Goal: Entertainment & Leisure: Consume media (video, audio)

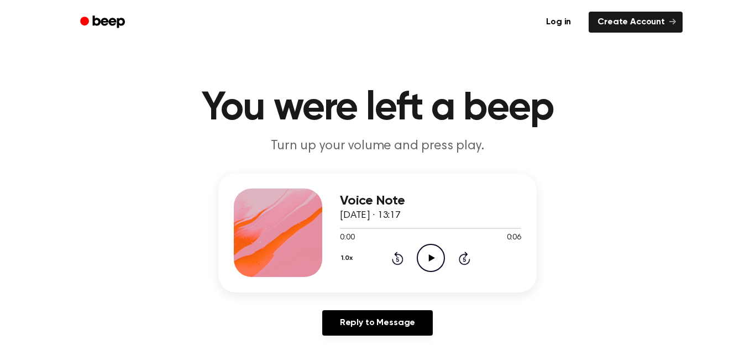
click at [425, 261] on icon "Play Audio" at bounding box center [431, 258] width 28 height 28
click at [434, 262] on icon "Pause Audio" at bounding box center [431, 258] width 28 height 28
click at [429, 265] on icon "Play Audio" at bounding box center [431, 258] width 28 height 28
click at [397, 260] on icon "Rewind 5 seconds" at bounding box center [397, 258] width 12 height 14
click at [428, 263] on icon "Play Audio" at bounding box center [431, 258] width 28 height 28
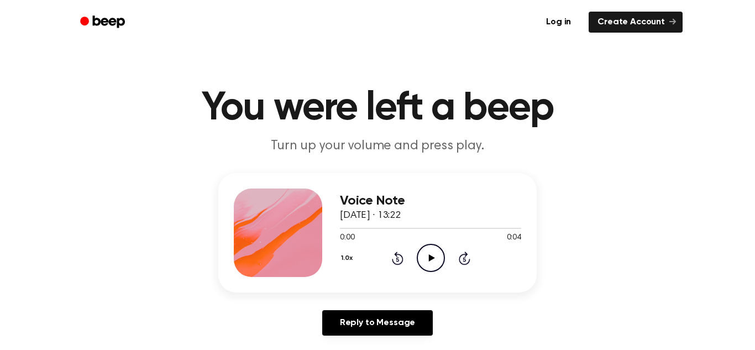
click at [425, 265] on icon "Play Audio" at bounding box center [431, 258] width 28 height 28
click at [421, 259] on icon "Play Audio" at bounding box center [431, 258] width 28 height 28
click at [428, 257] on icon "Play Audio" at bounding box center [431, 258] width 28 height 28
click at [430, 265] on icon "Play Audio" at bounding box center [431, 258] width 28 height 28
click at [489, 64] on main "You were left a beep Turn up your volume and press play. Voice Note 23 October …" at bounding box center [377, 340] width 755 height 681
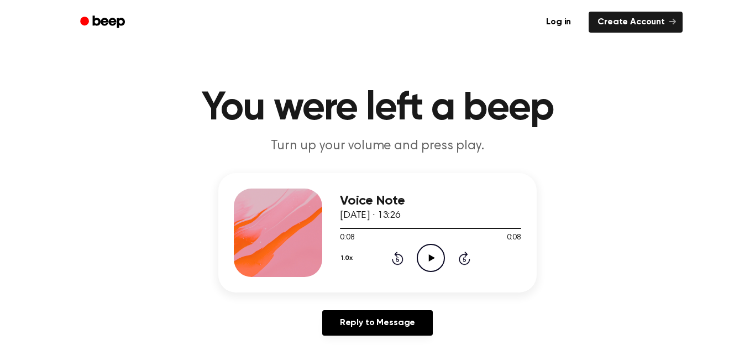
click at [428, 260] on icon "Play Audio" at bounding box center [431, 258] width 28 height 28
click at [433, 258] on icon at bounding box center [431, 257] width 6 height 7
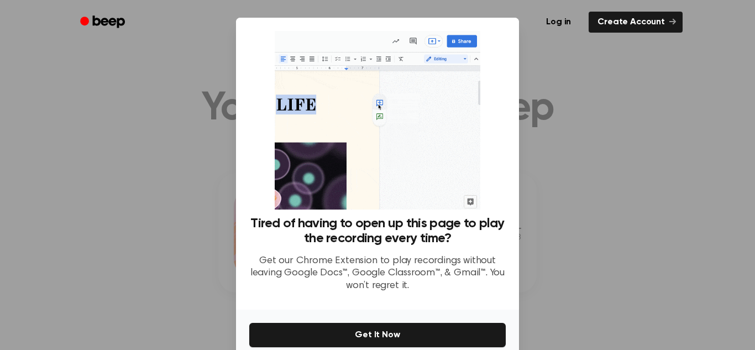
click at [551, 84] on div at bounding box center [377, 175] width 755 height 350
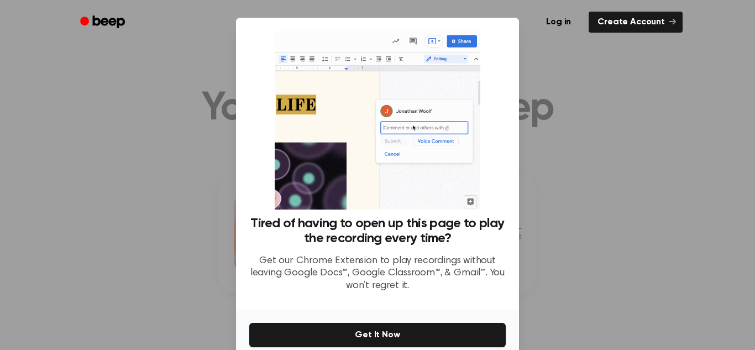
scroll to position [52, 0]
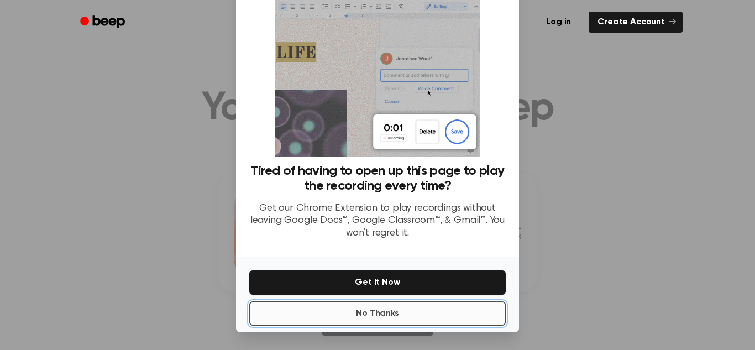
click at [425, 317] on button "No Thanks" at bounding box center [377, 313] width 256 height 24
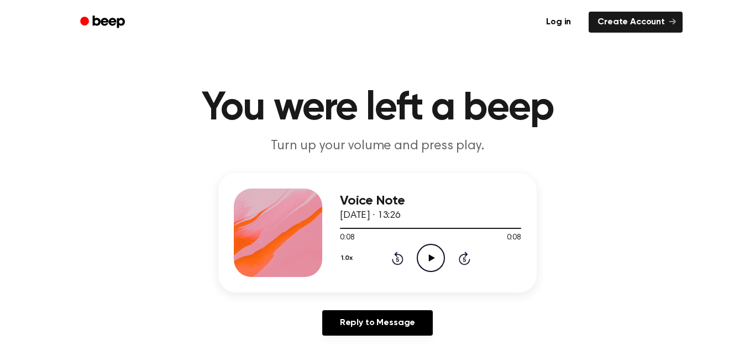
click at [436, 261] on icon "Play Audio" at bounding box center [431, 258] width 28 height 28
click at [429, 261] on icon at bounding box center [431, 257] width 6 height 7
click at [425, 265] on icon "Play Audio" at bounding box center [431, 258] width 28 height 28
click at [417, 259] on circle at bounding box center [430, 257] width 27 height 27
click at [430, 254] on icon "Play Audio" at bounding box center [431, 258] width 28 height 28
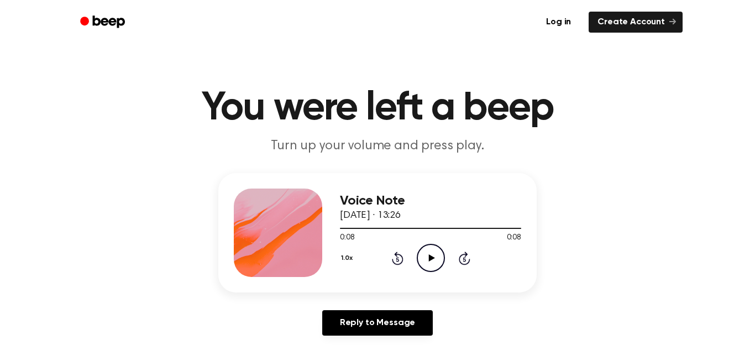
click at [431, 256] on icon at bounding box center [431, 257] width 6 height 7
